Goal: Check status: Check status

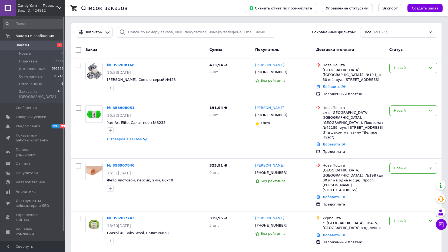
click at [38, 25] on input at bounding box center [33, 24] width 61 height 10
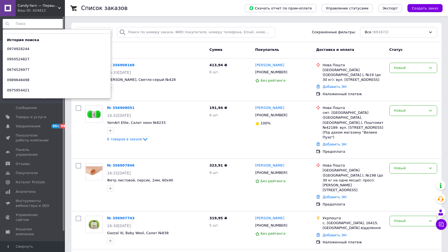
paste input "0665402263"
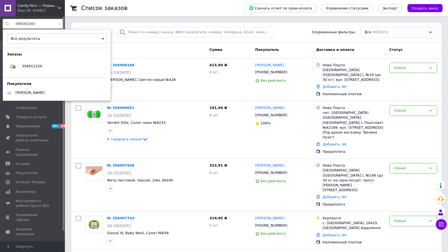
type input "0665402263"
click at [58, 25] on icon at bounding box center [59, 23] width 3 height 3
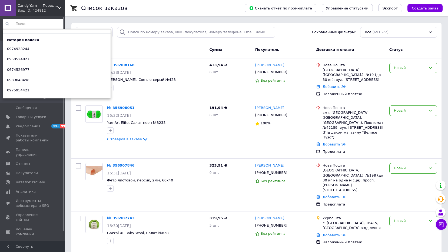
paste input "0665402263"
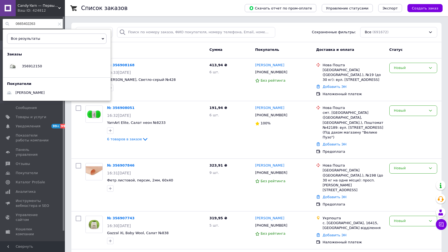
type input "0665402263"
drag, startPoint x: 58, startPoint y: 25, endPoint x: 71, endPoint y: 5, distance: 23.7
click at [58, 25] on icon at bounding box center [59, 23] width 3 height 3
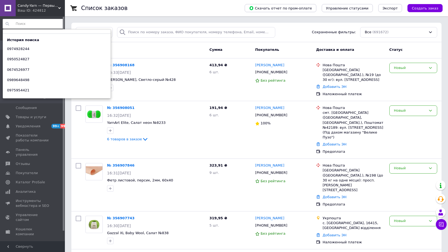
click at [156, 9] on div "Список заказов" at bounding box center [157, 8] width 153 height 16
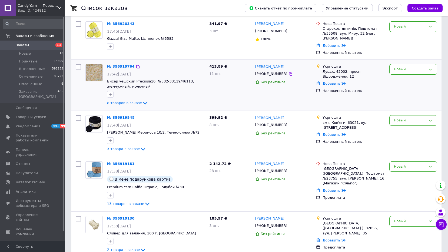
scroll to position [81, 0]
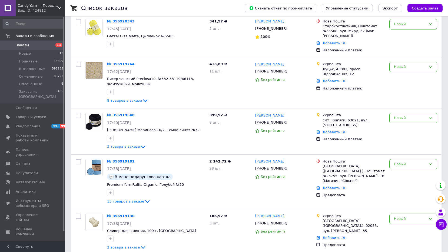
click at [37, 25] on input at bounding box center [33, 24] width 61 height 10
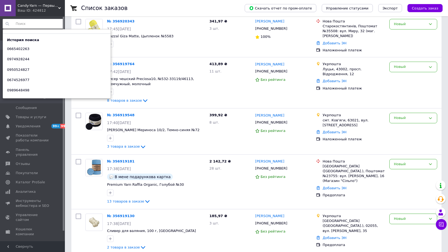
paste input "0636839411"
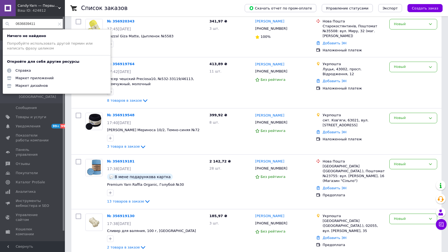
click at [59, 24] on div "0636839411" at bounding box center [33, 24] width 61 height 10
type input "0636839411"
click at [58, 23] on icon at bounding box center [59, 23] width 3 height 3
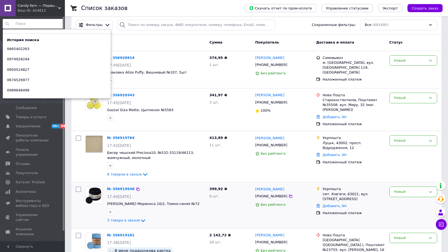
scroll to position [0, 0]
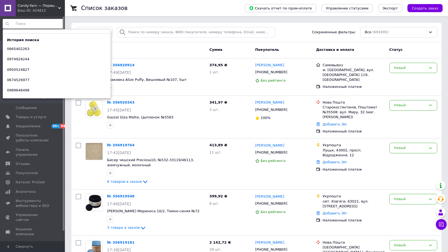
click at [155, 7] on div "Список заказов" at bounding box center [157, 8] width 153 height 16
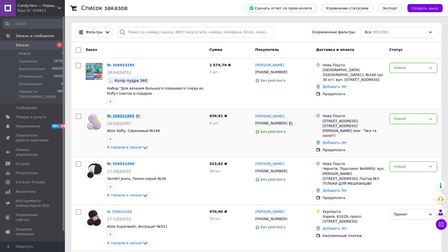
click at [124, 116] on link "№ 356922885" at bounding box center [121, 116] width 28 height 4
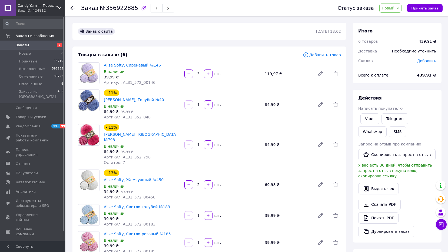
click at [73, 8] on use at bounding box center [72, 8] width 4 height 4
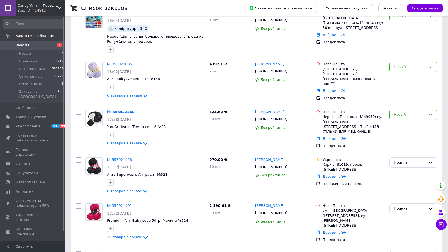
scroll to position [54, 0]
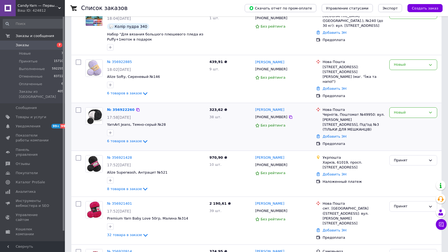
click at [125, 112] on div "№ 356922260 17:58, 12.08.2025 YarnArt Jeans, Темно-серый №28 6 товаров в заказе" at bounding box center [156, 125] width 103 height 41
click at [123, 108] on link "№ 356922260" at bounding box center [121, 110] width 28 height 4
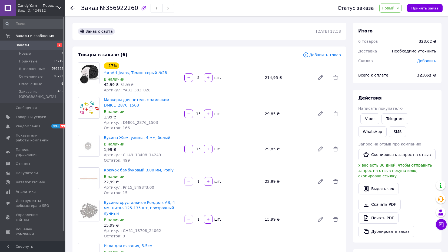
click at [71, 6] on icon at bounding box center [72, 8] width 4 height 4
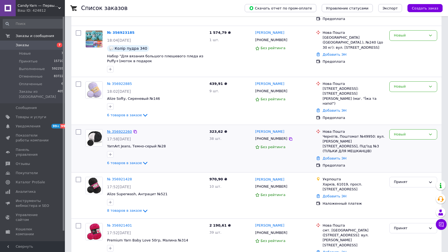
scroll to position [81, 0]
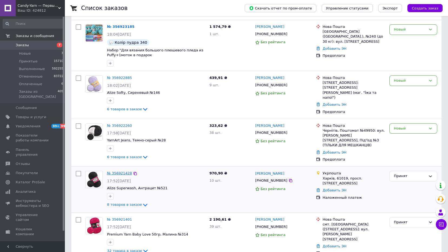
click at [121, 172] on link "№ 356921428" at bounding box center [119, 173] width 25 height 4
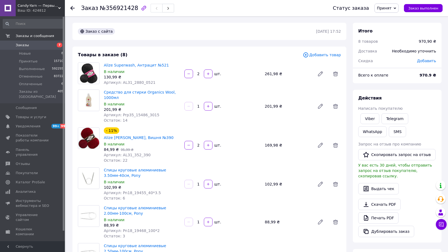
click at [74, 7] on icon at bounding box center [72, 8] width 4 height 4
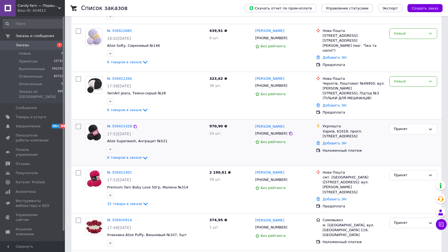
scroll to position [135, 0]
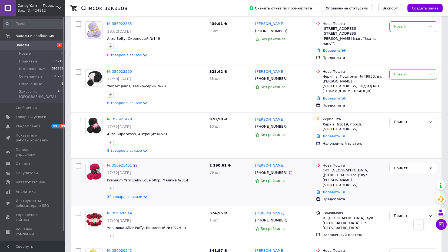
click at [116, 163] on link "№ 356921401" at bounding box center [119, 165] width 25 height 4
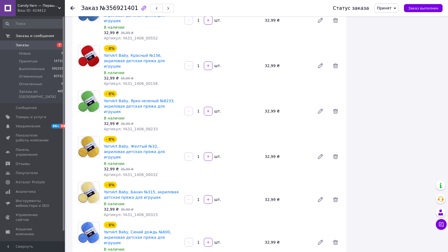
scroll to position [1110, 0]
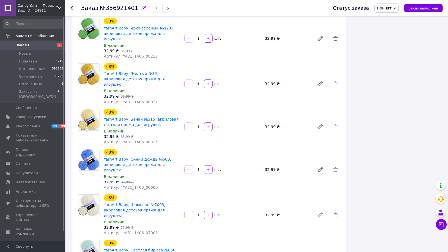
click at [72, 8] on use at bounding box center [72, 8] width 4 height 4
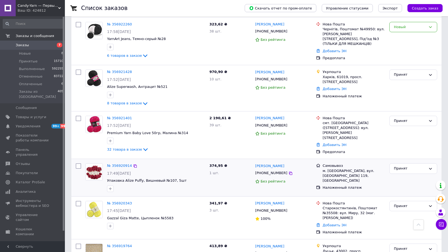
scroll to position [217, 0]
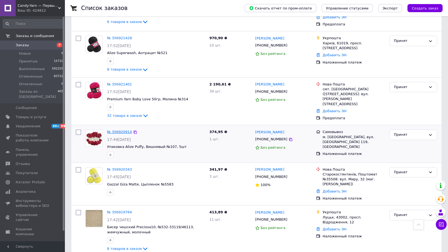
click at [115, 130] on link "№ 356920914" at bounding box center [119, 132] width 25 height 4
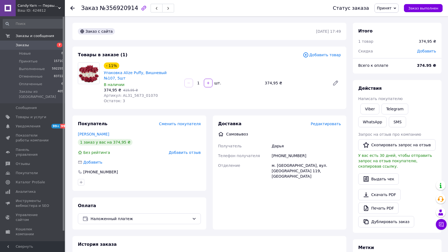
click at [72, 6] on icon at bounding box center [72, 8] width 4 height 4
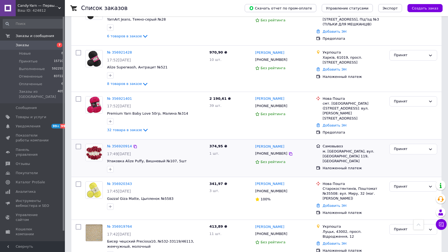
scroll to position [244, 0]
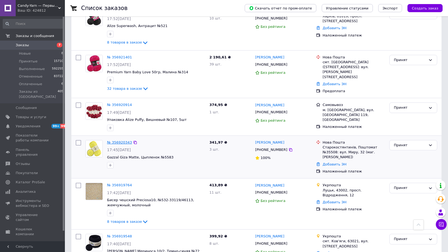
click at [122, 140] on link "№ 356920343" at bounding box center [119, 142] width 25 height 4
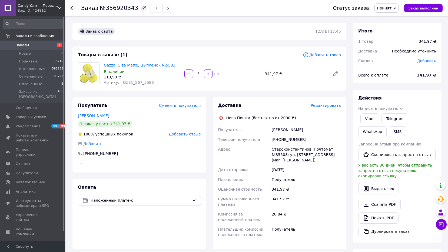
click at [73, 7] on icon at bounding box center [72, 8] width 4 height 4
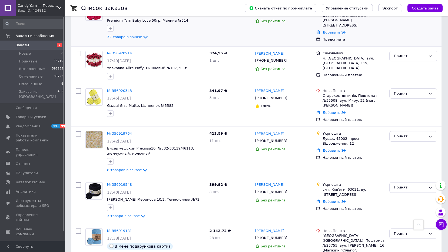
scroll to position [298, 0]
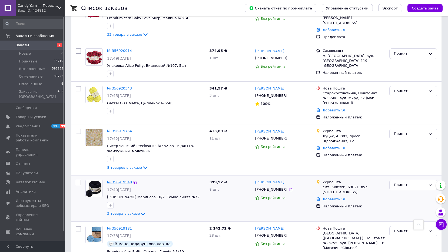
click at [121, 180] on link "№ 356919548" at bounding box center [119, 182] width 25 height 4
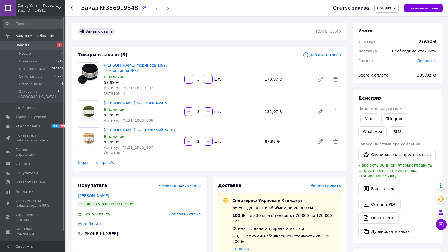
click at [71, 9] on use at bounding box center [72, 8] width 4 height 4
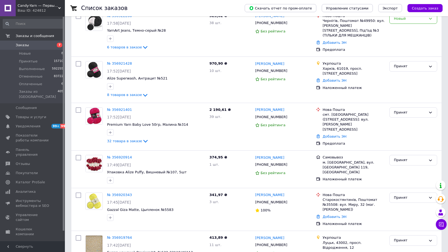
scroll to position [244, 0]
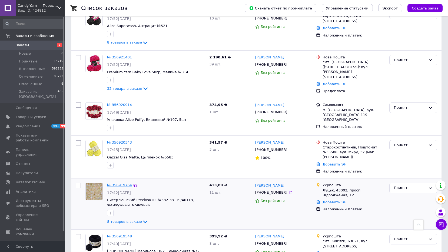
click at [124, 183] on link "№ 356919764" at bounding box center [119, 185] width 25 height 4
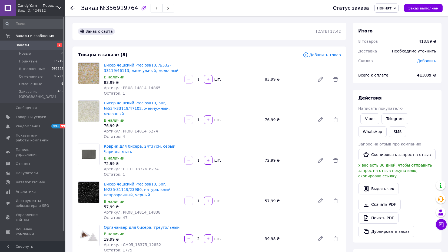
click at [72, 8] on use at bounding box center [72, 8] width 4 height 4
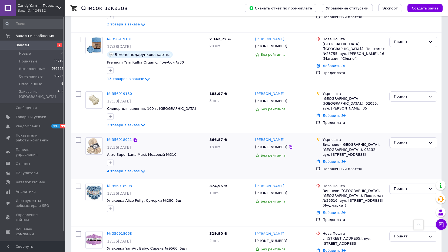
scroll to position [622, 0]
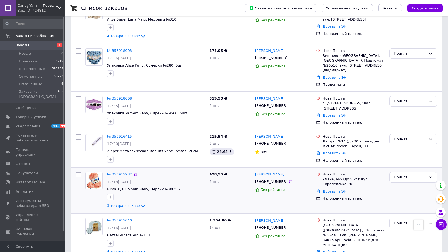
click at [121, 172] on link "№ 356915982" at bounding box center [119, 174] width 25 height 4
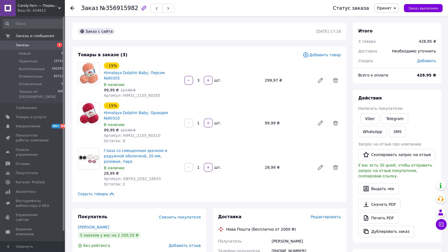
click at [73, 7] on icon at bounding box center [72, 8] width 4 height 4
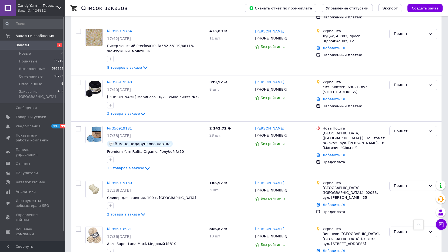
scroll to position [406, 0]
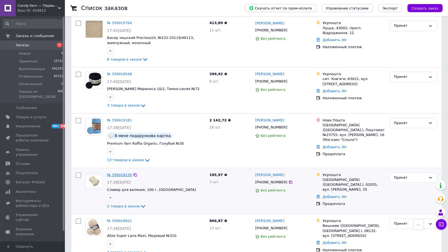
click at [122, 173] on link "№ 356919130" at bounding box center [119, 175] width 25 height 4
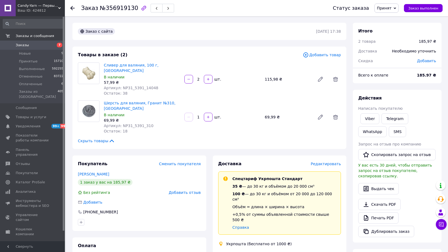
click at [72, 9] on icon at bounding box center [72, 8] width 4 height 4
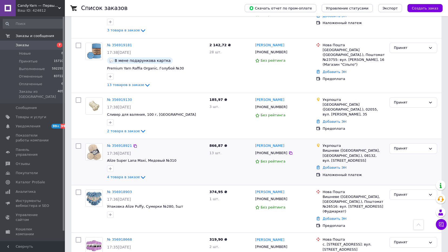
scroll to position [487, 0]
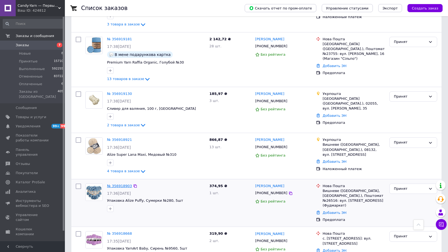
click at [117, 184] on link "№ 356918903" at bounding box center [119, 186] width 25 height 4
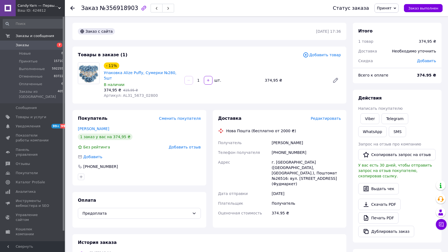
click at [73, 7] on icon at bounding box center [72, 8] width 4 height 4
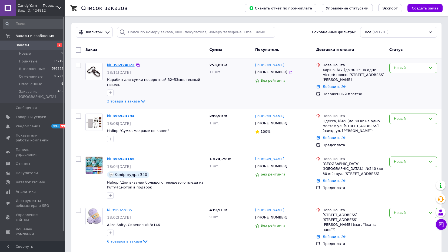
click at [122, 64] on link "№ 356924072" at bounding box center [121, 65] width 28 height 4
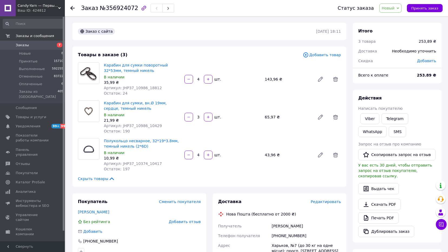
click at [72, 10] on use at bounding box center [72, 8] width 4 height 4
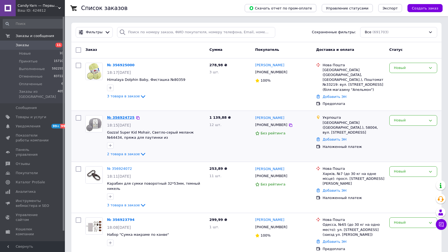
click at [123, 116] on link "№ 356924725" at bounding box center [121, 118] width 28 height 4
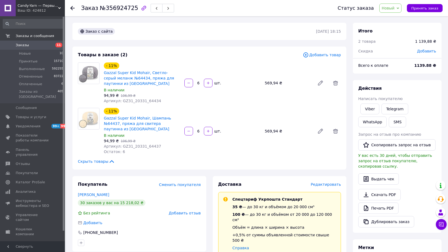
click at [73, 6] on icon at bounding box center [72, 8] width 4 height 4
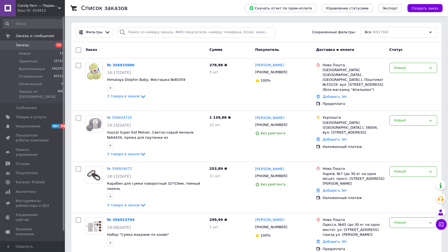
click at [31, 24] on input at bounding box center [33, 24] width 61 height 10
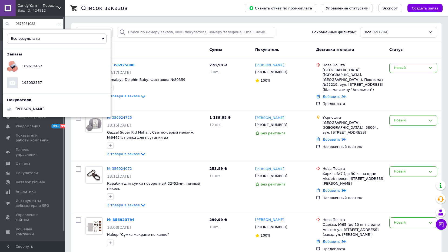
click at [26, 23] on input "0675931033" at bounding box center [33, 24] width 61 height 10
click at [27, 23] on input "0675931033" at bounding box center [33, 24] width 61 height 10
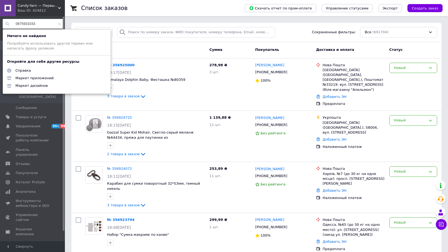
click at [45, 24] on input "0675931033" at bounding box center [33, 24] width 61 height 10
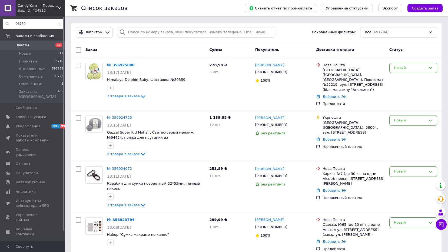
type input "067593"
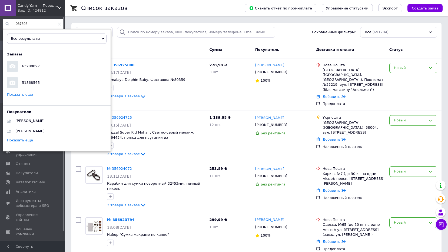
click at [58, 25] on use at bounding box center [59, 23] width 3 height 3
